Goal: Transaction & Acquisition: Purchase product/service

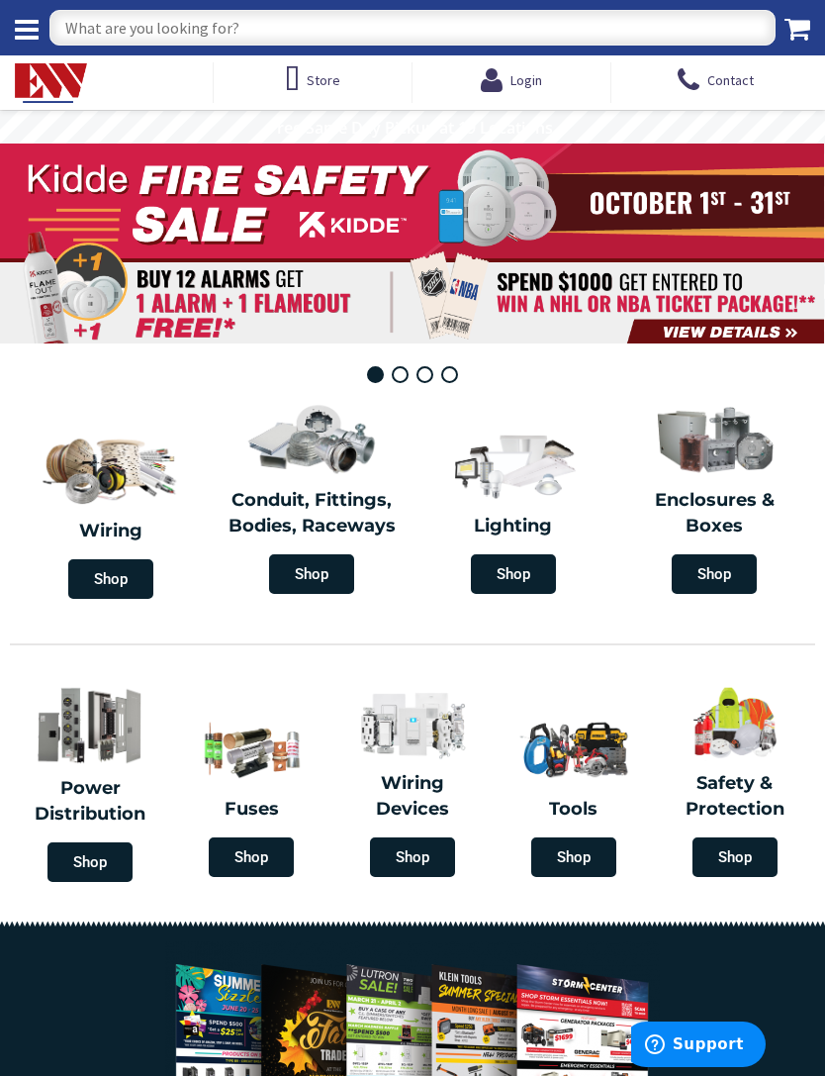
click at [510, 554] on span "Shop" at bounding box center [513, 574] width 85 height 40
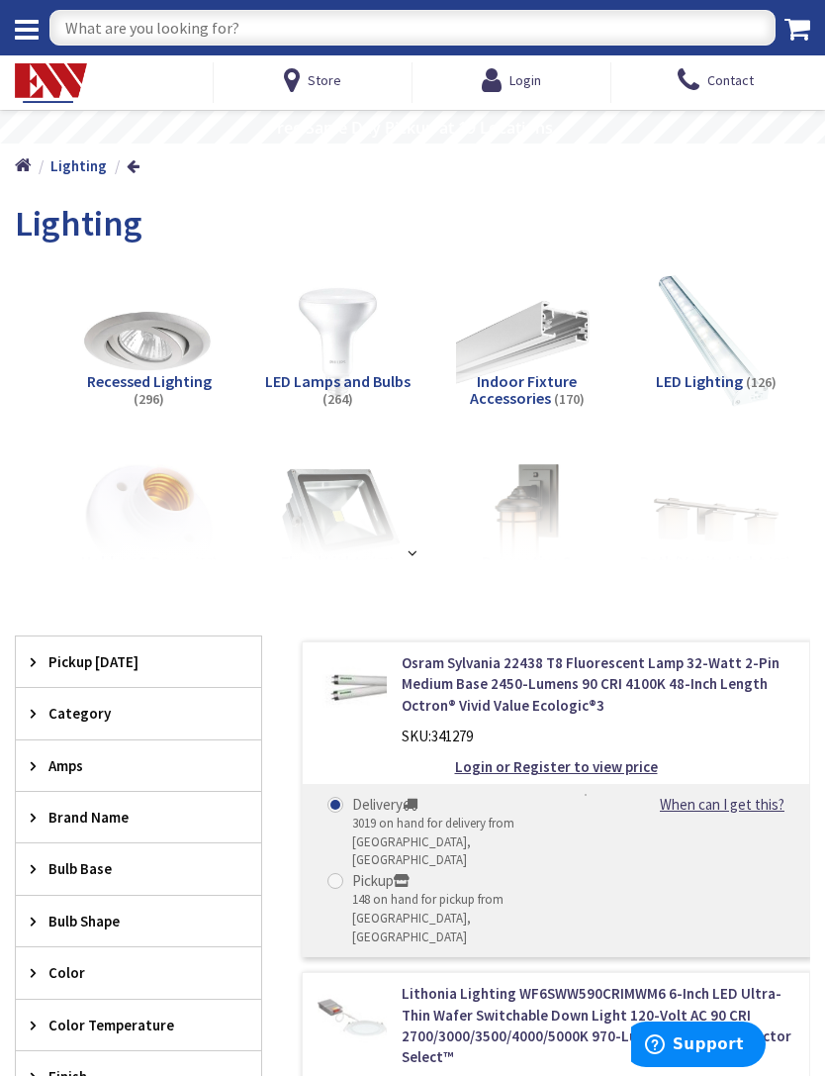
click at [74, 33] on input "text" at bounding box center [412, 28] width 726 height 36
type input "Outdoor security"
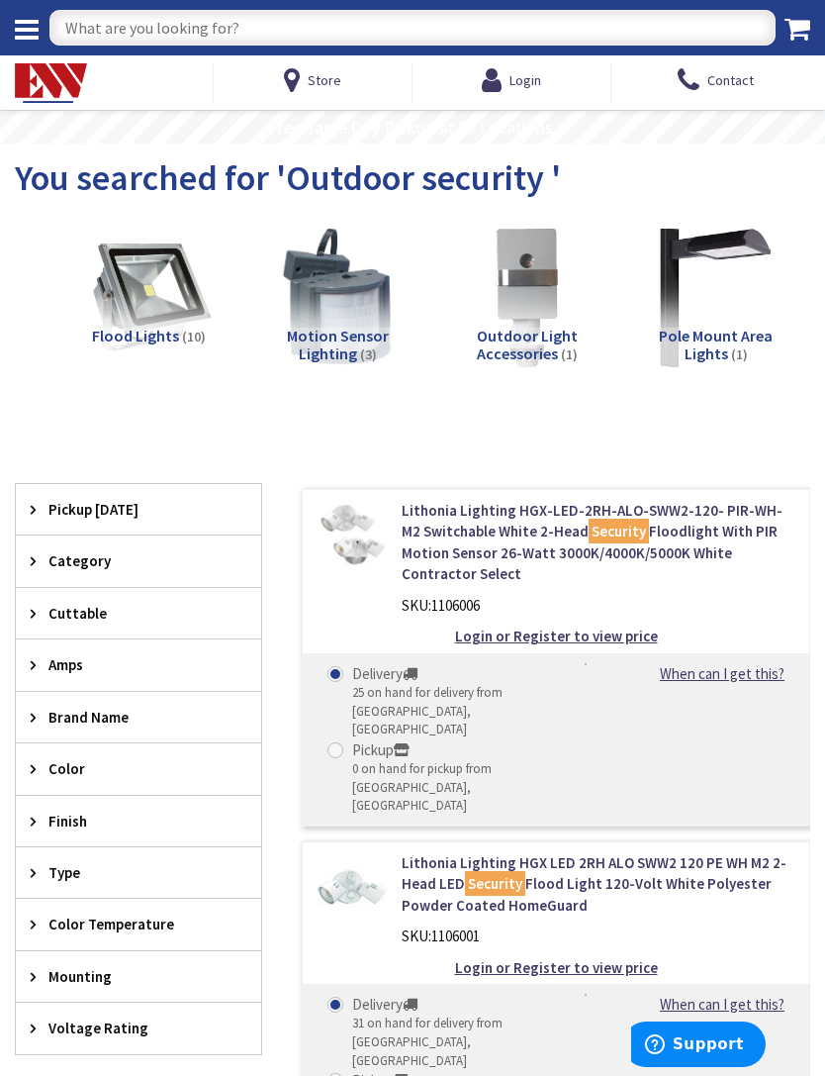
click at [129, 292] on img at bounding box center [149, 297] width 142 height 142
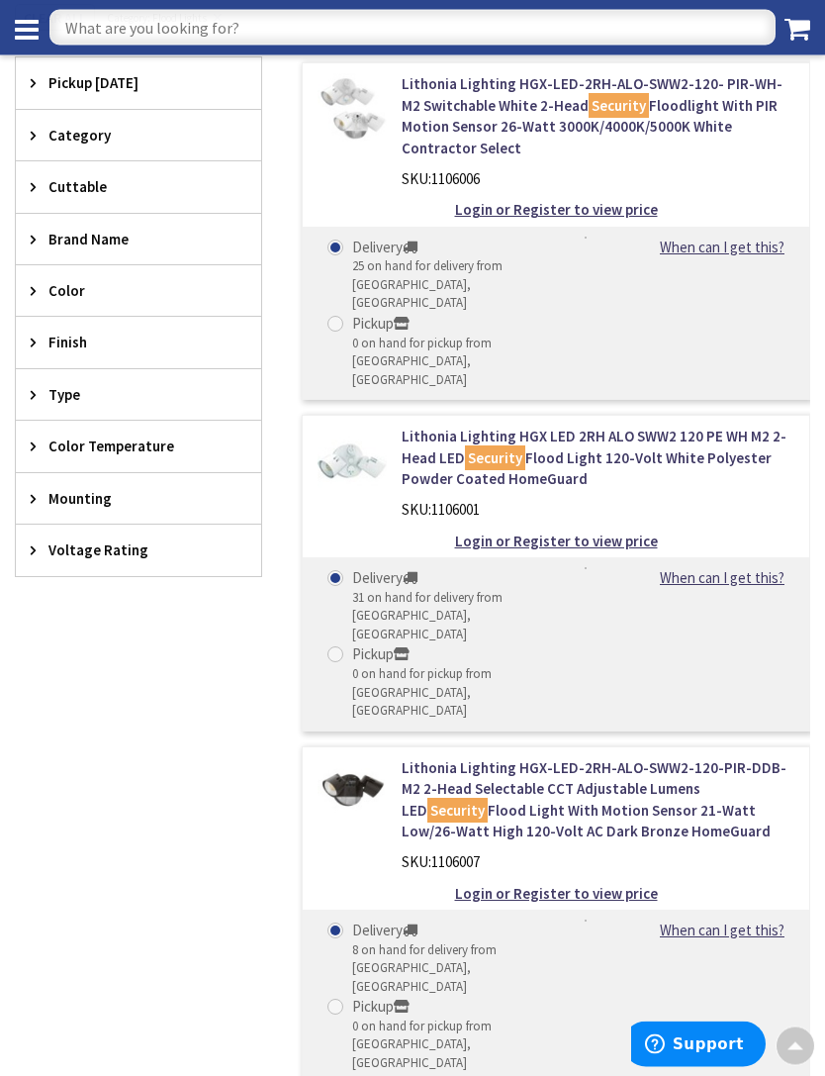
scroll to position [363, 0]
